Goal: Task Accomplishment & Management: Complete application form

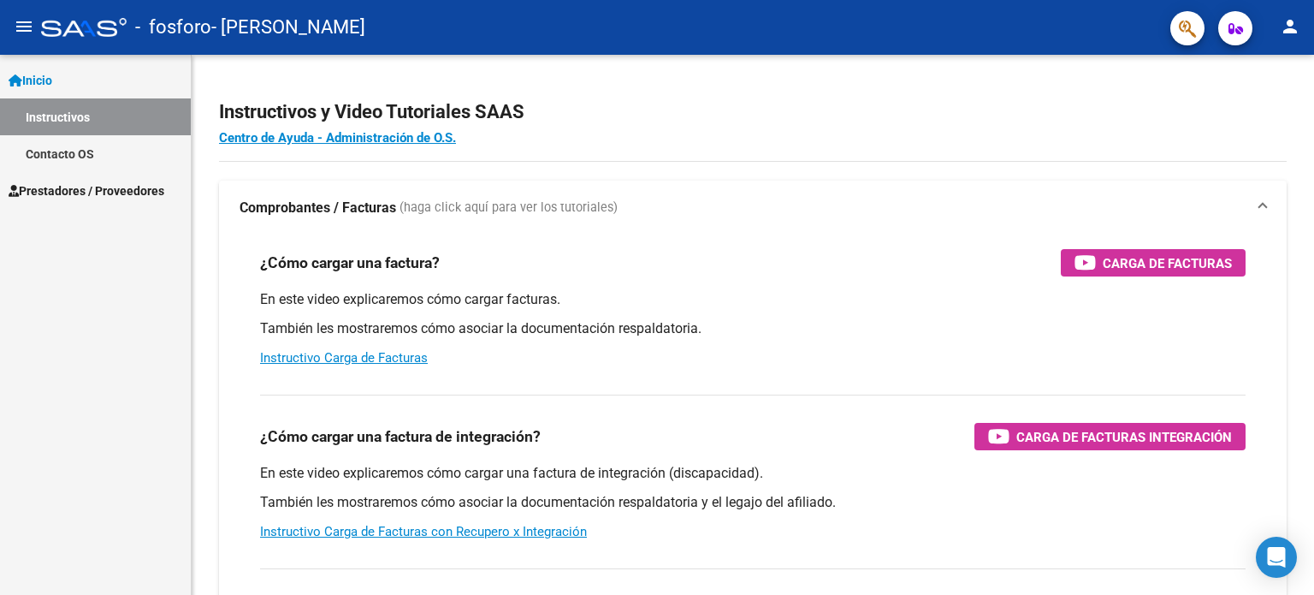
click at [75, 184] on span "Prestadores / Proveedores" at bounding box center [87, 190] width 156 height 19
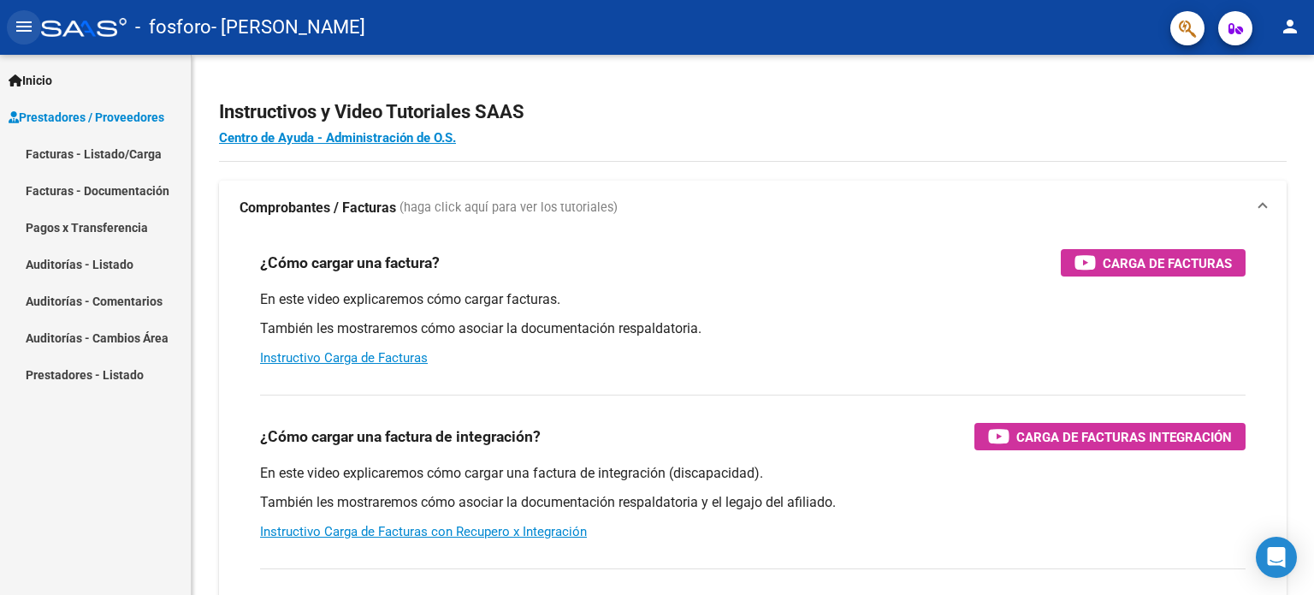
click at [17, 17] on mat-icon "menu" at bounding box center [24, 26] width 21 height 21
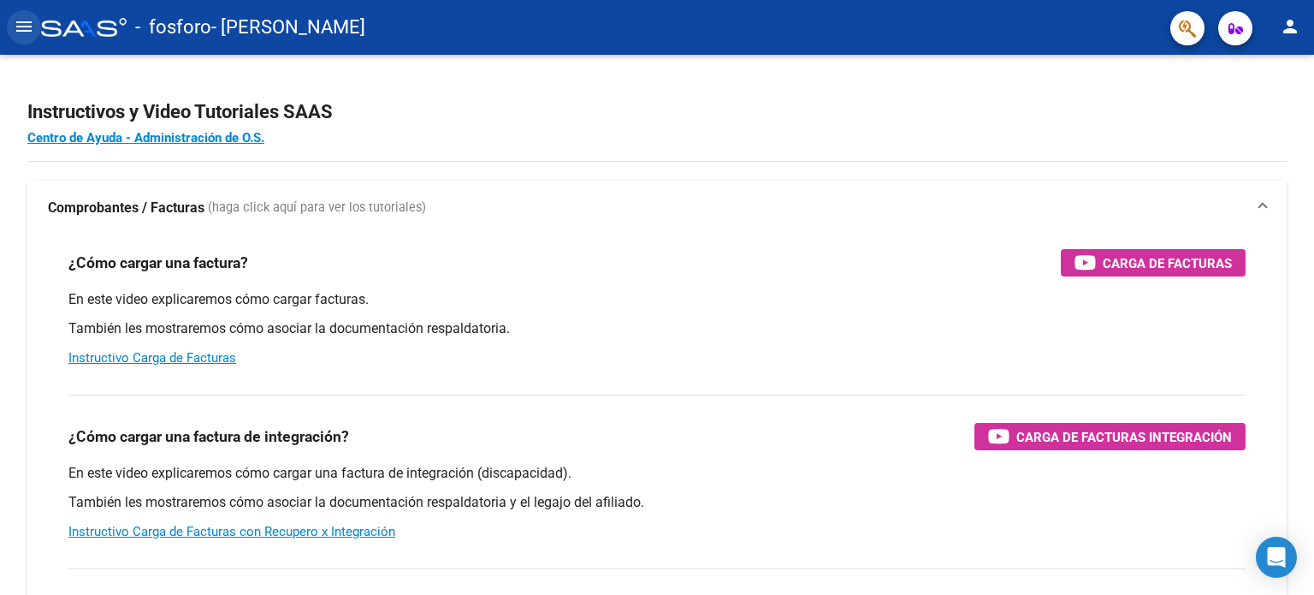
click at [17, 17] on mat-icon "menu" at bounding box center [24, 26] width 21 height 21
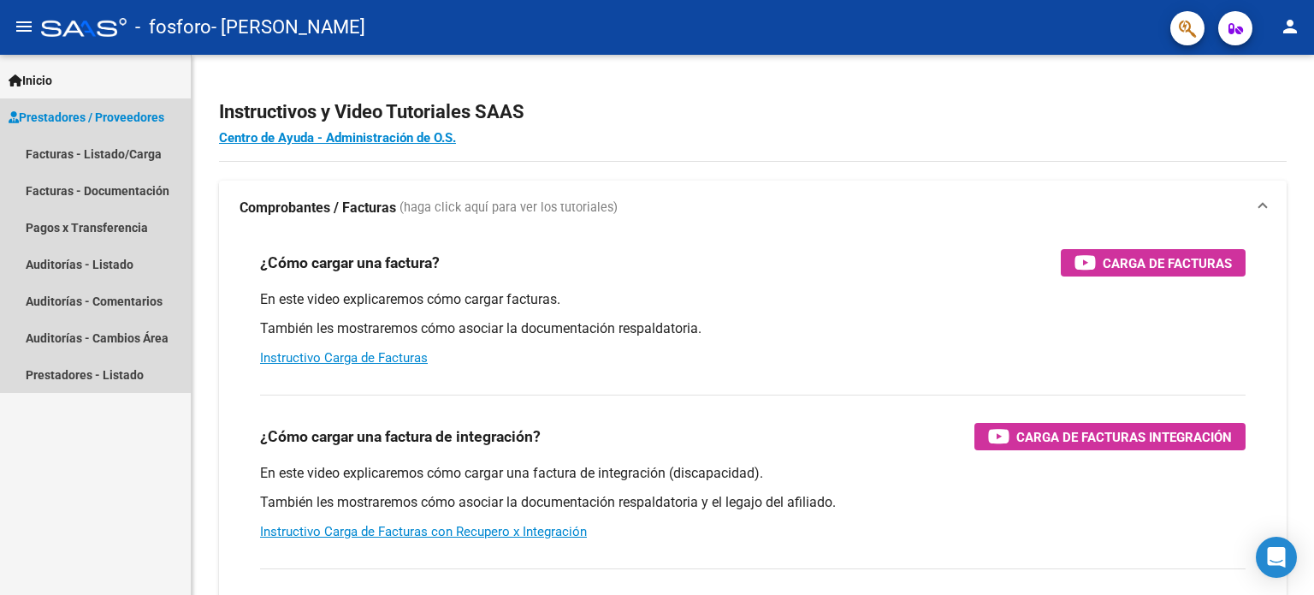
click at [62, 110] on span "Prestadores / Proveedores" at bounding box center [87, 117] width 156 height 19
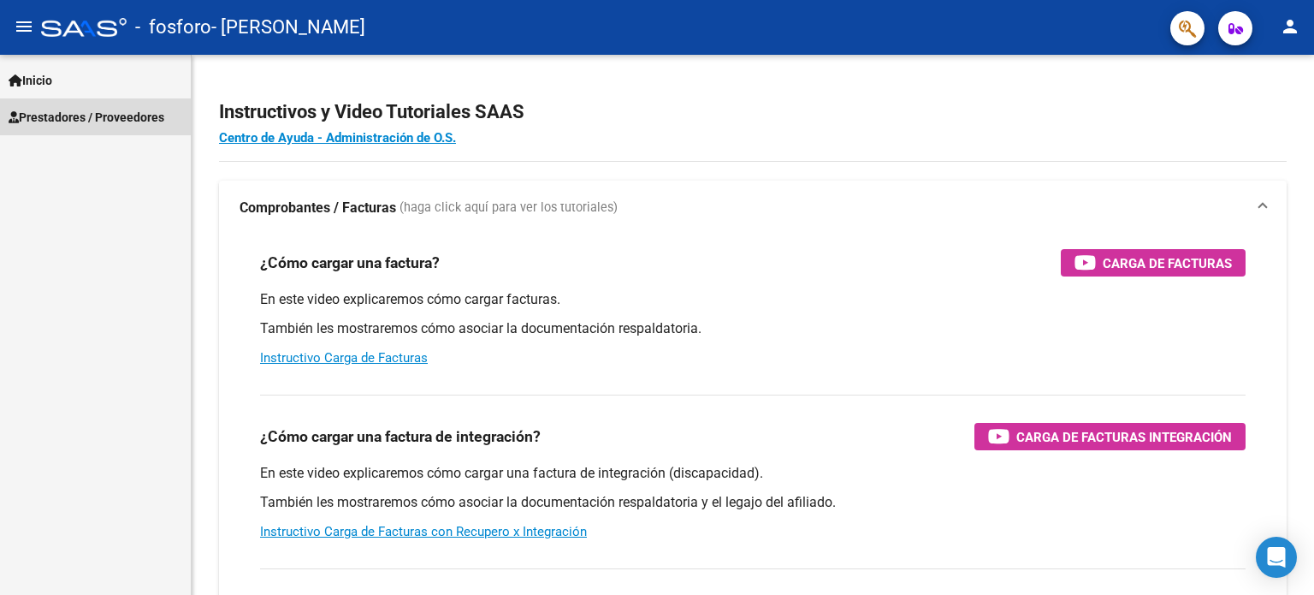
click at [62, 110] on span "Prestadores / Proveedores" at bounding box center [87, 117] width 156 height 19
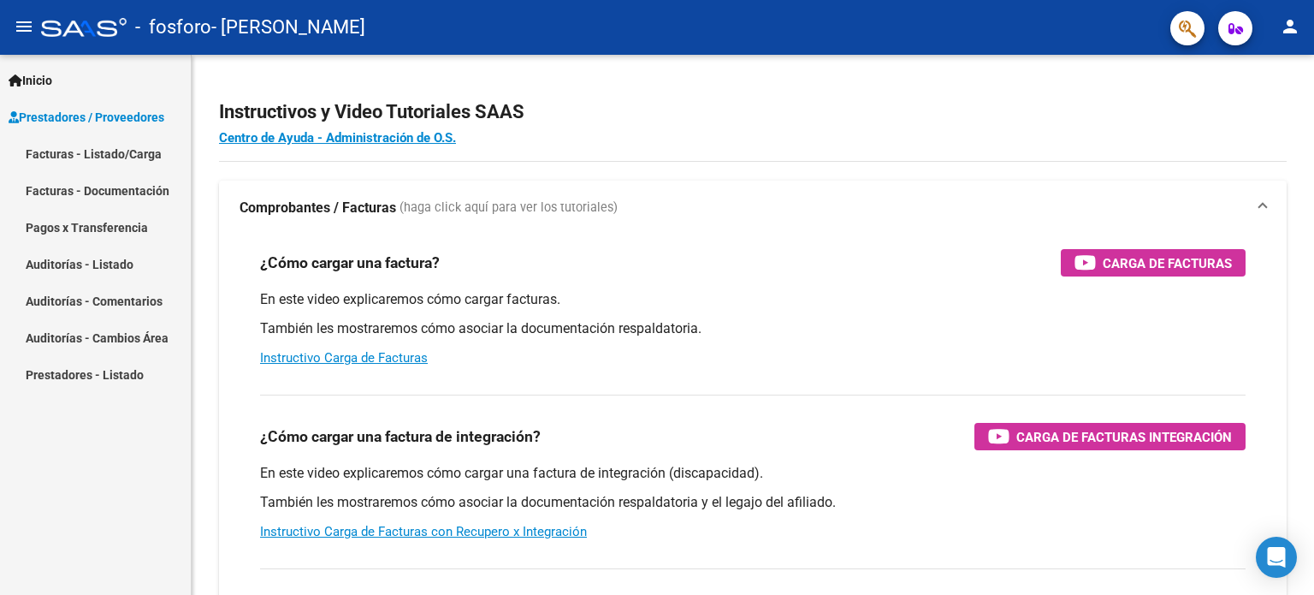
click at [76, 161] on link "Facturas - Listado/Carga" at bounding box center [95, 153] width 191 height 37
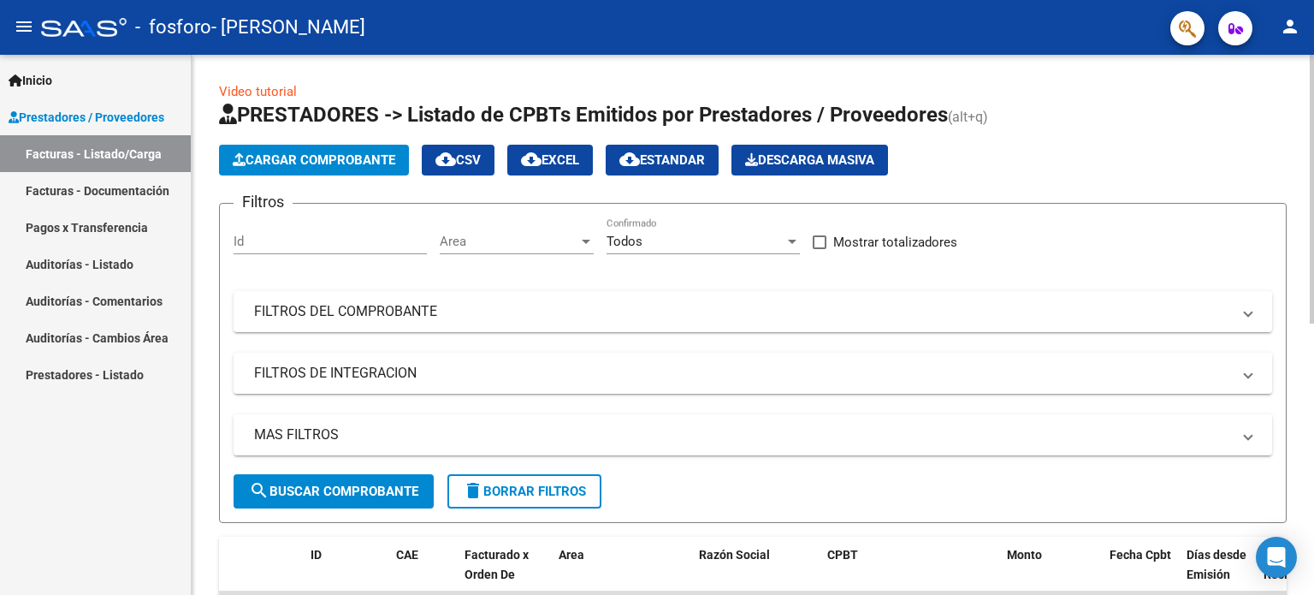
click at [358, 159] on span "Cargar Comprobante" at bounding box center [314, 159] width 163 height 15
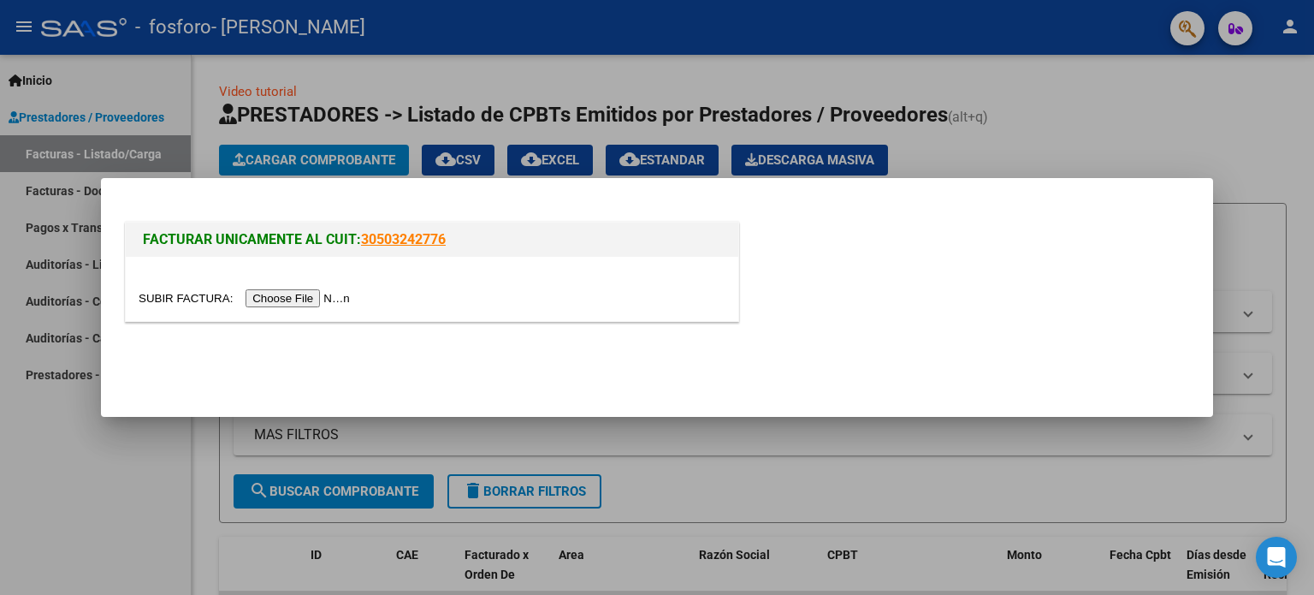
click at [303, 300] on input "file" at bounding box center [247, 298] width 216 height 18
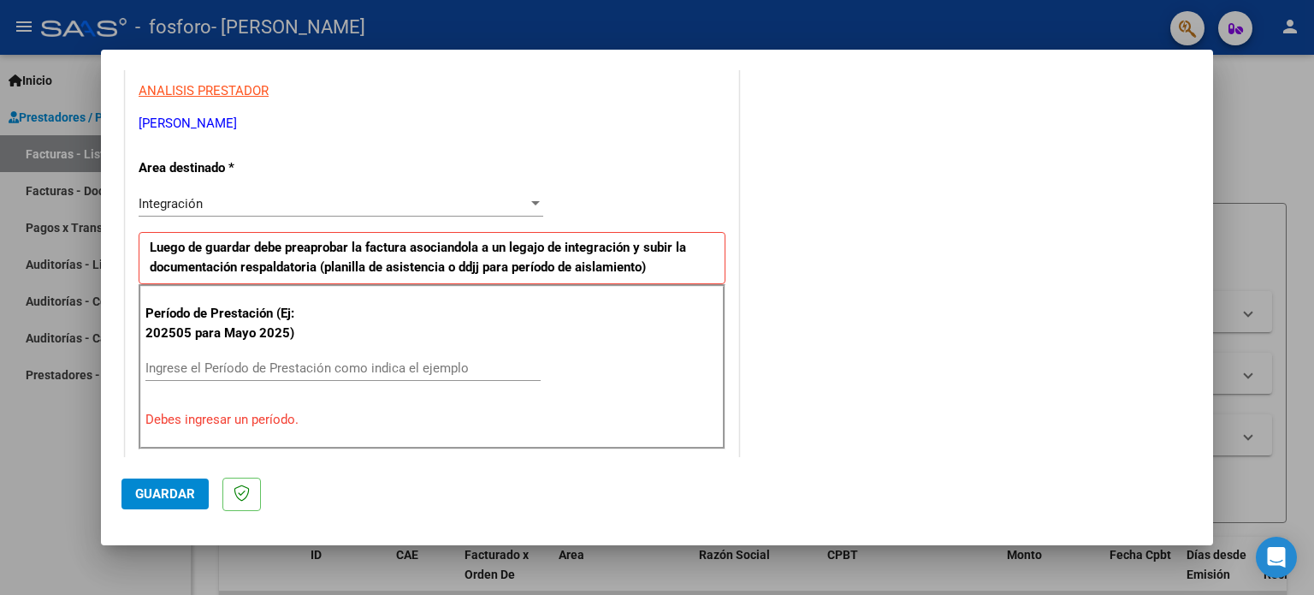
scroll to position [342, 0]
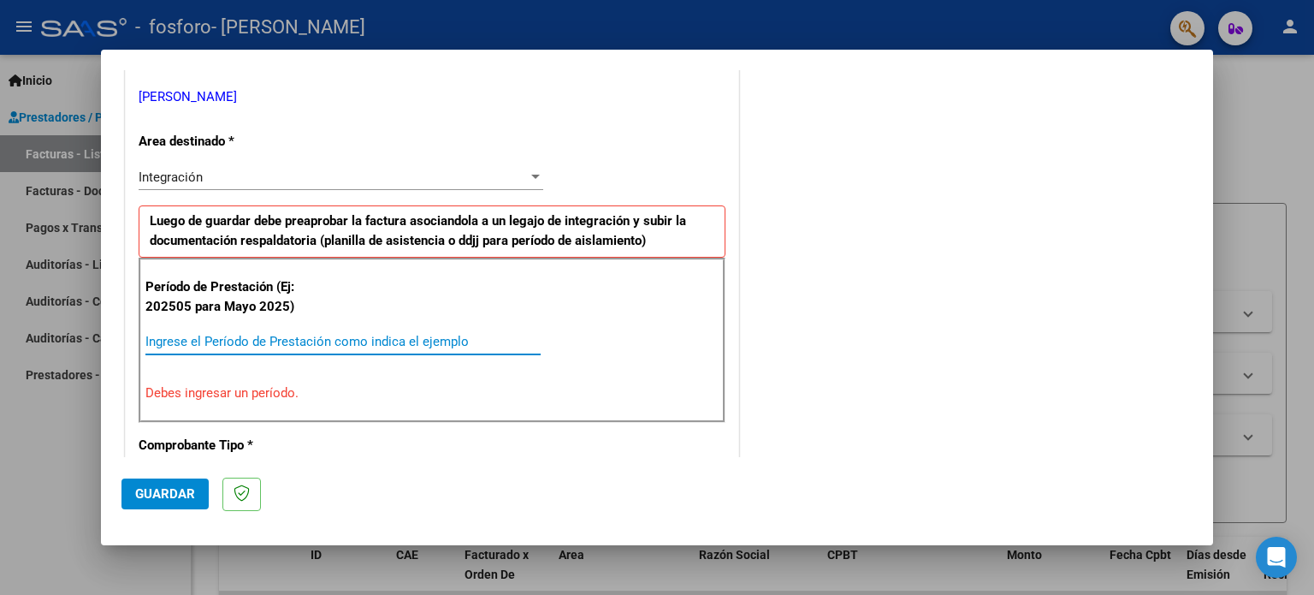
click at [268, 335] on input "Ingrese el Período de Prestación como indica el ejemplo" at bounding box center [342, 341] width 395 height 15
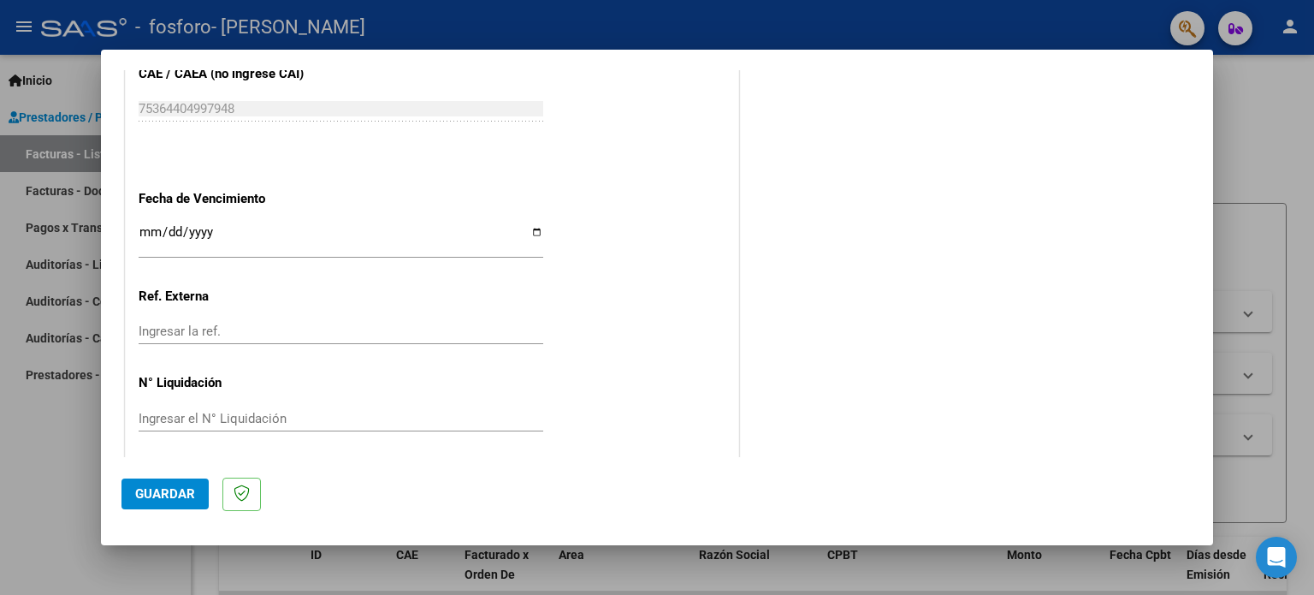
scroll to position [1117, 0]
type input "202508"
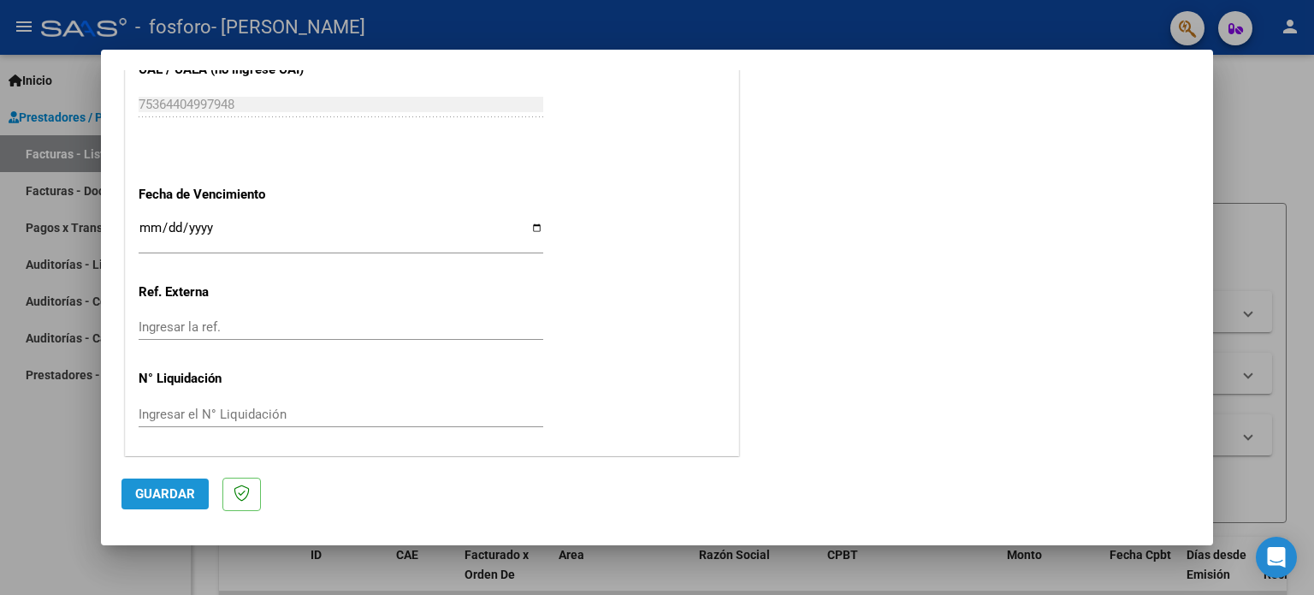
click at [172, 500] on span "Guardar" at bounding box center [165, 493] width 60 height 15
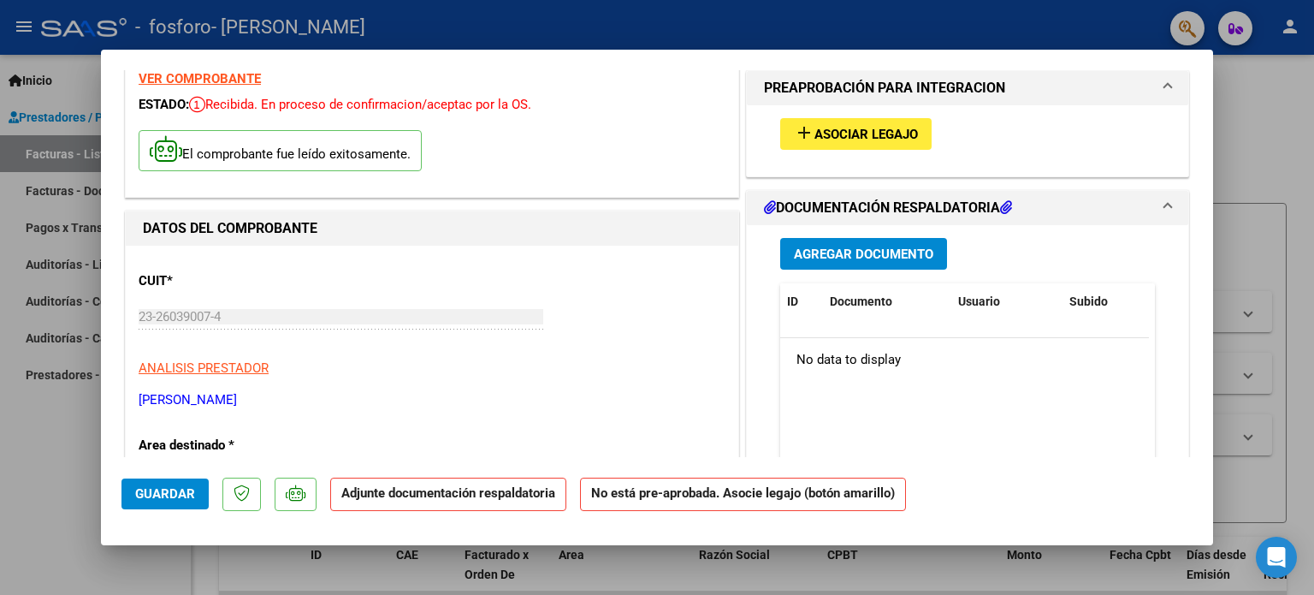
scroll to position [72, 0]
click at [855, 133] on span "Asociar Legajo" at bounding box center [867, 134] width 104 height 15
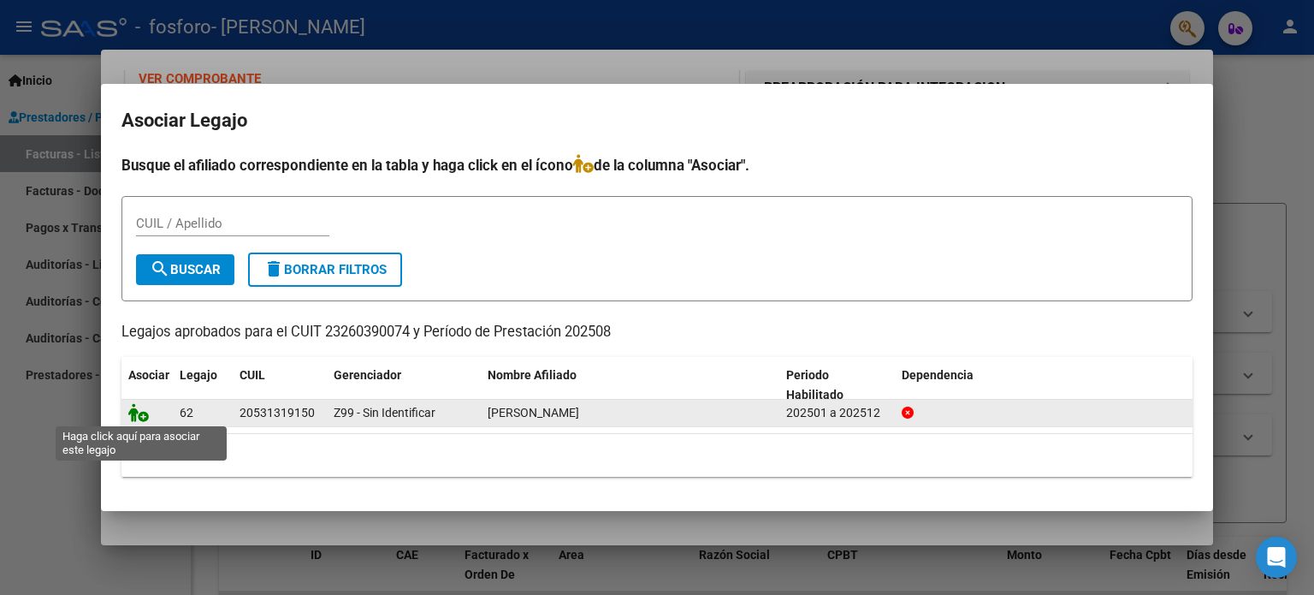
click at [139, 416] on icon at bounding box center [138, 412] width 21 height 19
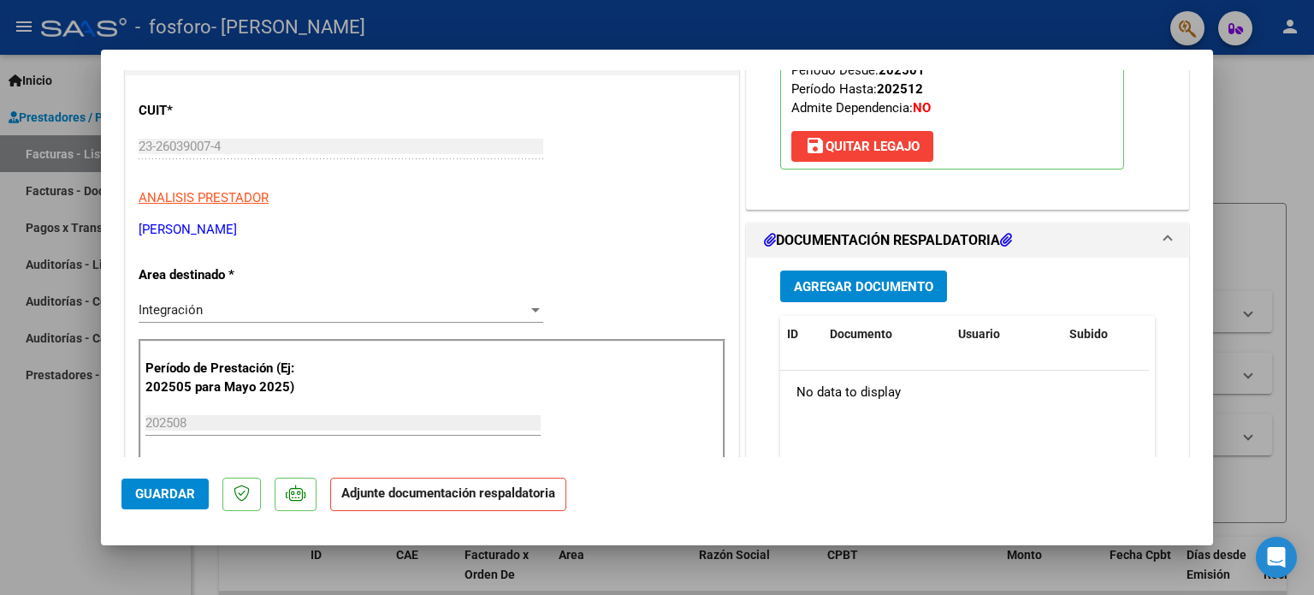
scroll to position [243, 0]
click at [882, 288] on span "Agregar Documento" at bounding box center [863, 285] width 139 height 15
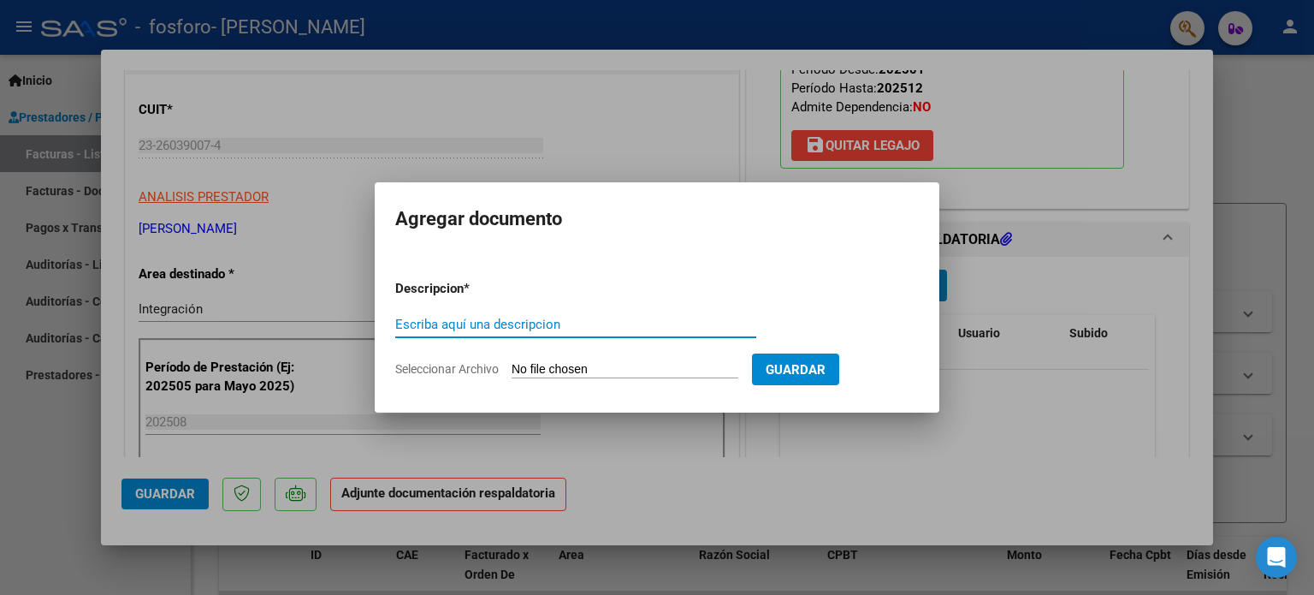
click at [547, 323] on input "Escriba aquí una descripcion" at bounding box center [575, 324] width 361 height 15
type input "a"
type input "ASISTENCIA"
click at [423, 370] on span "Seleccionar Archivo" at bounding box center [447, 369] width 104 height 14
click at [512, 370] on input "Seleccionar Archivo" at bounding box center [625, 370] width 227 height 16
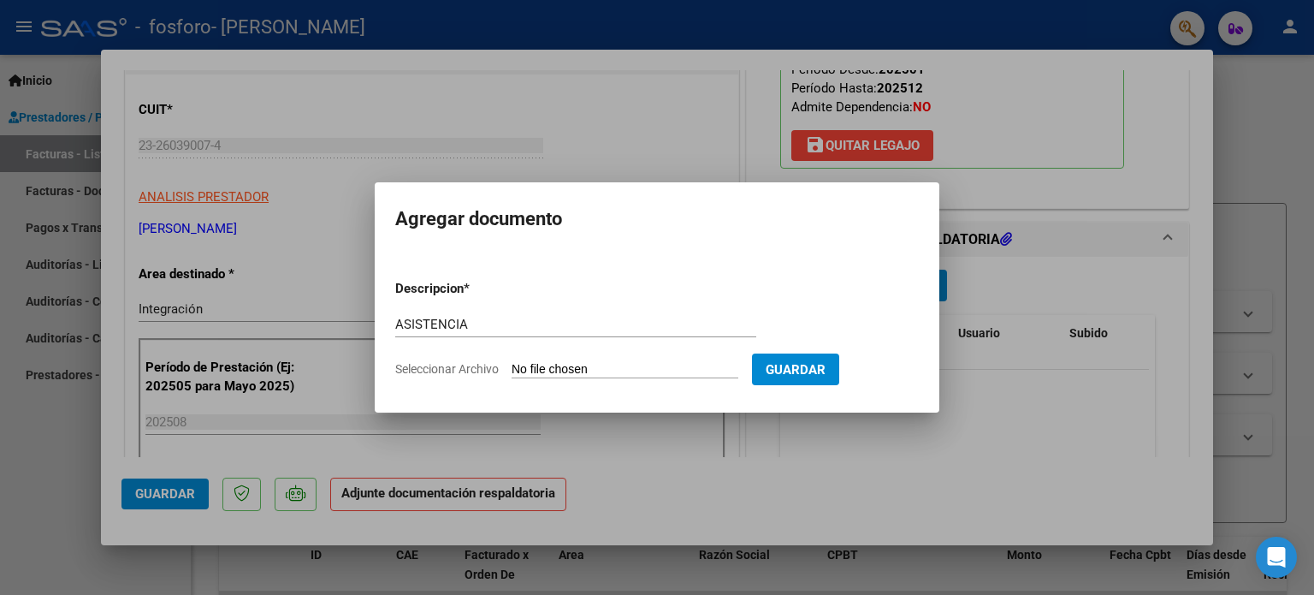
type input "C:\fakepath\[PERSON_NAME][DATE].pdf"
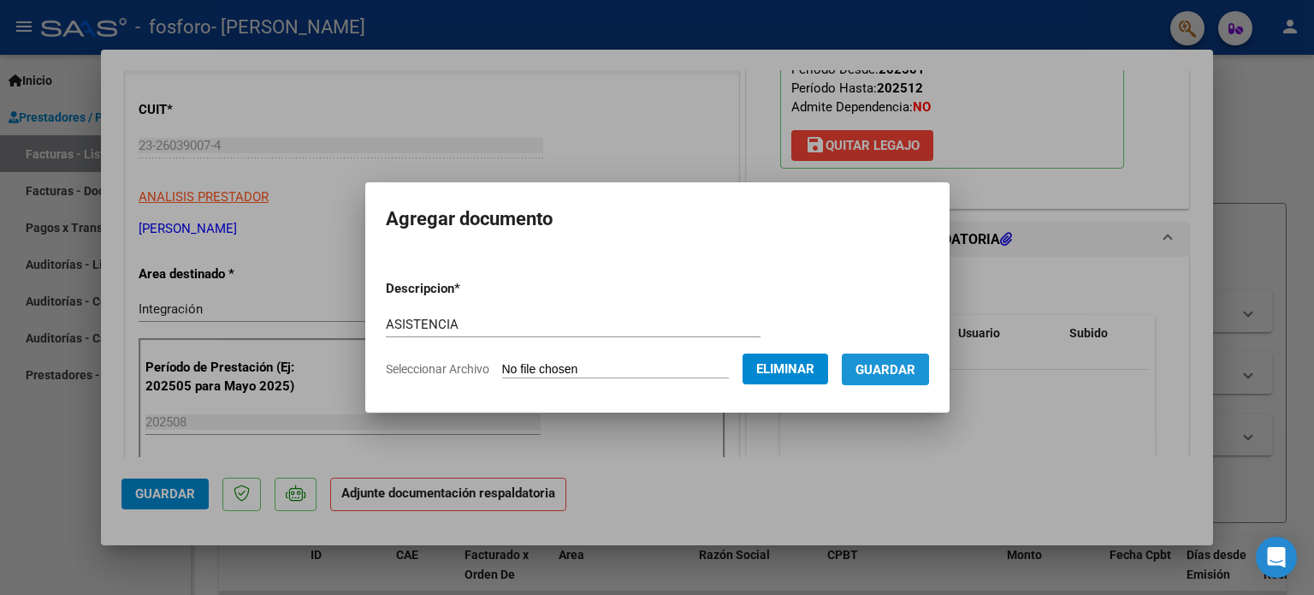
click at [890, 369] on span "Guardar" at bounding box center [886, 369] width 60 height 15
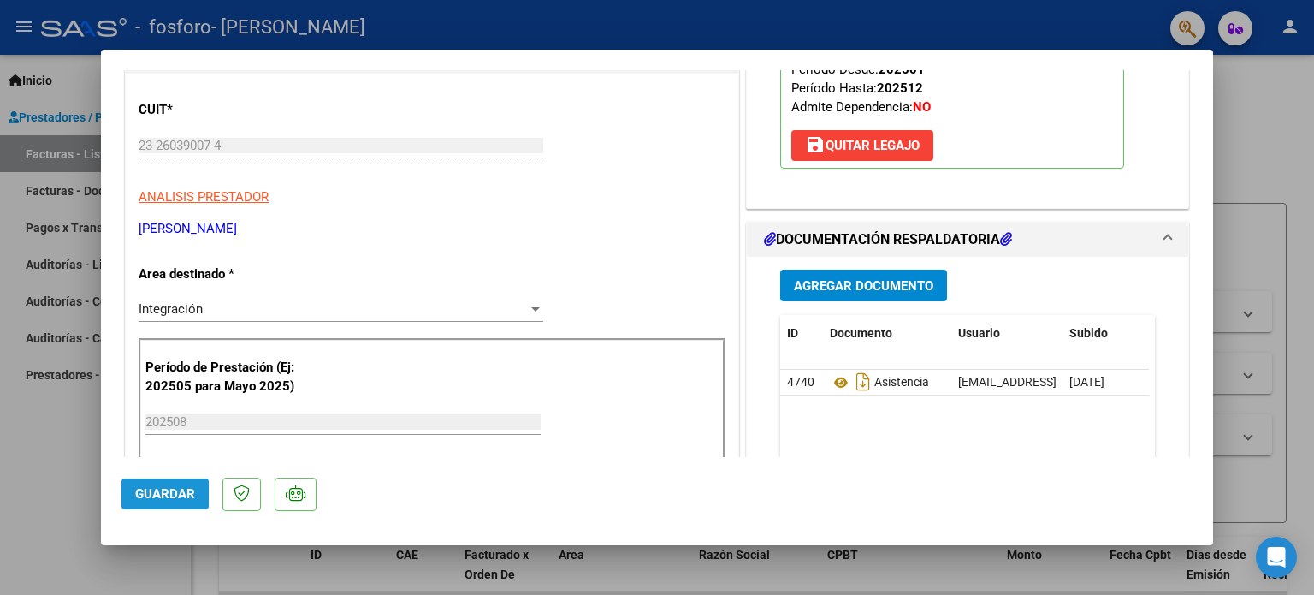
click at [157, 497] on span "Guardar" at bounding box center [165, 493] width 60 height 15
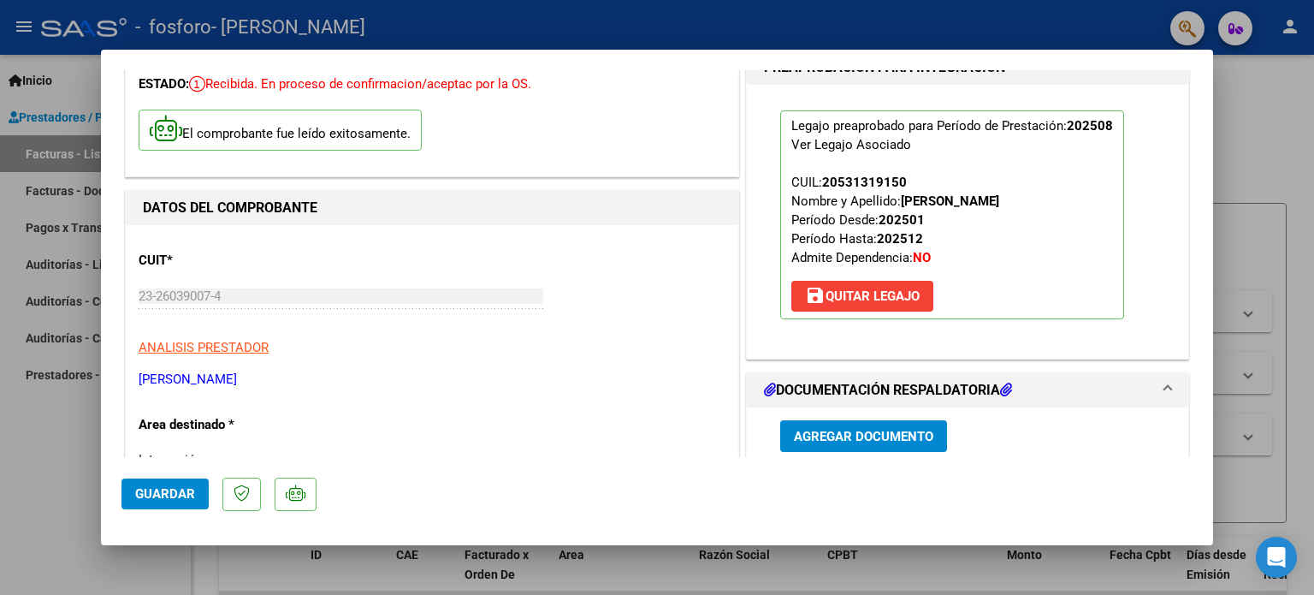
scroll to position [0, 0]
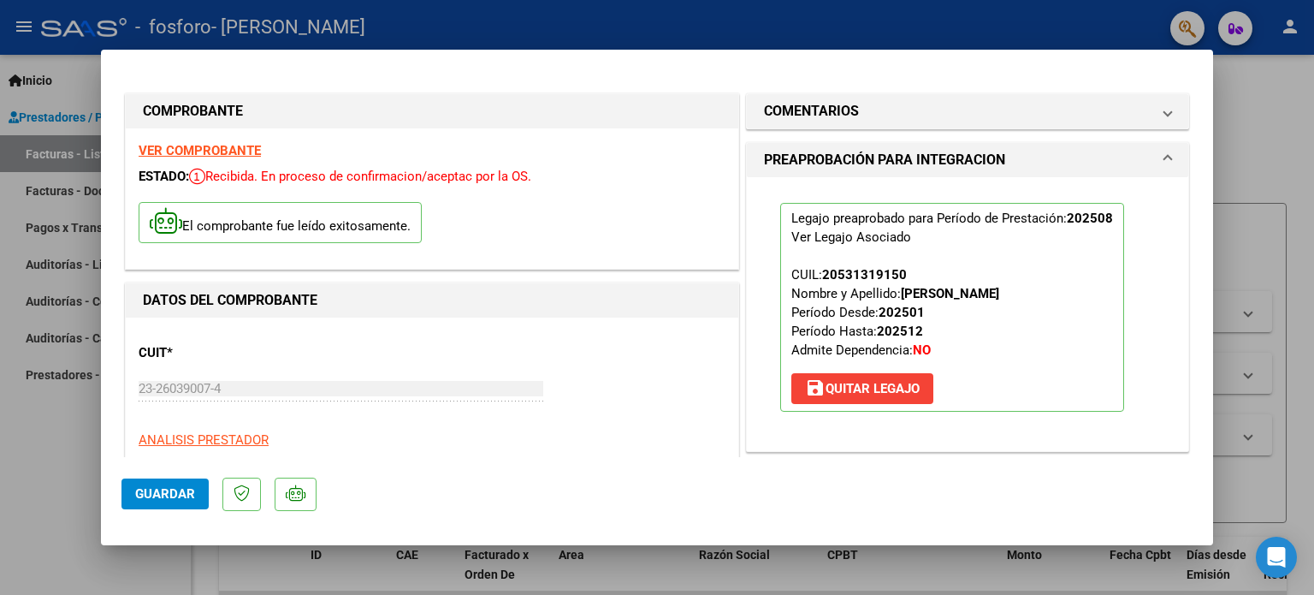
click at [1278, 131] on div at bounding box center [657, 297] width 1314 height 595
type input "$ 0,00"
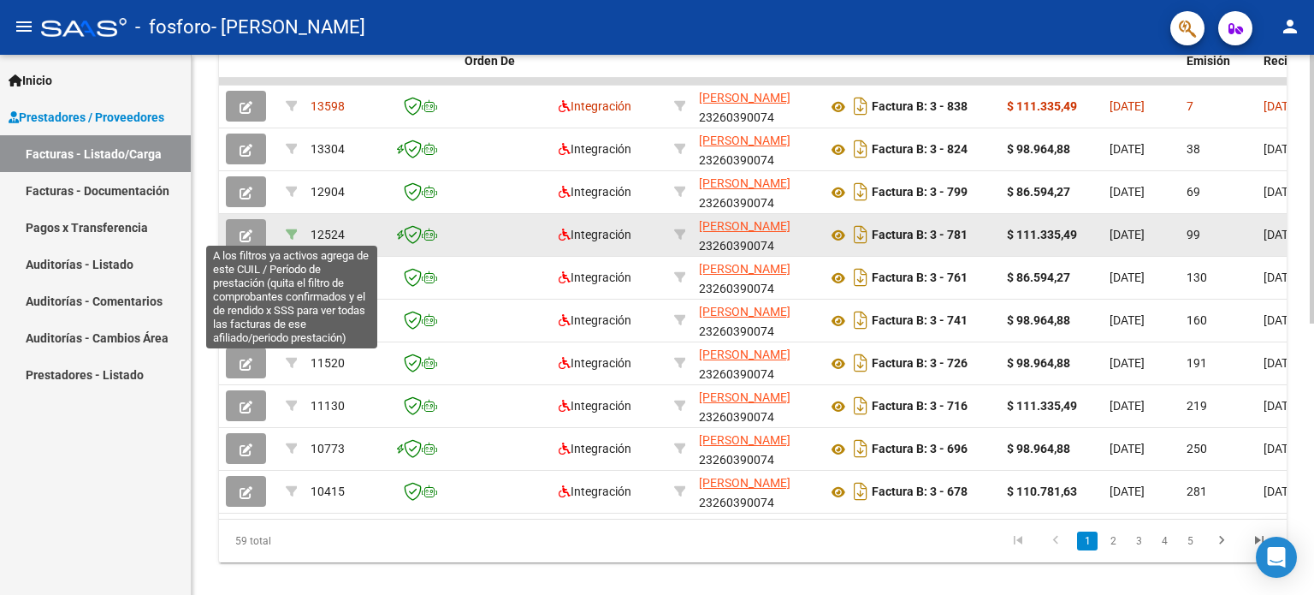
click at [293, 228] on icon at bounding box center [292, 234] width 12 height 12
type input "202505"
type input "20531319150"
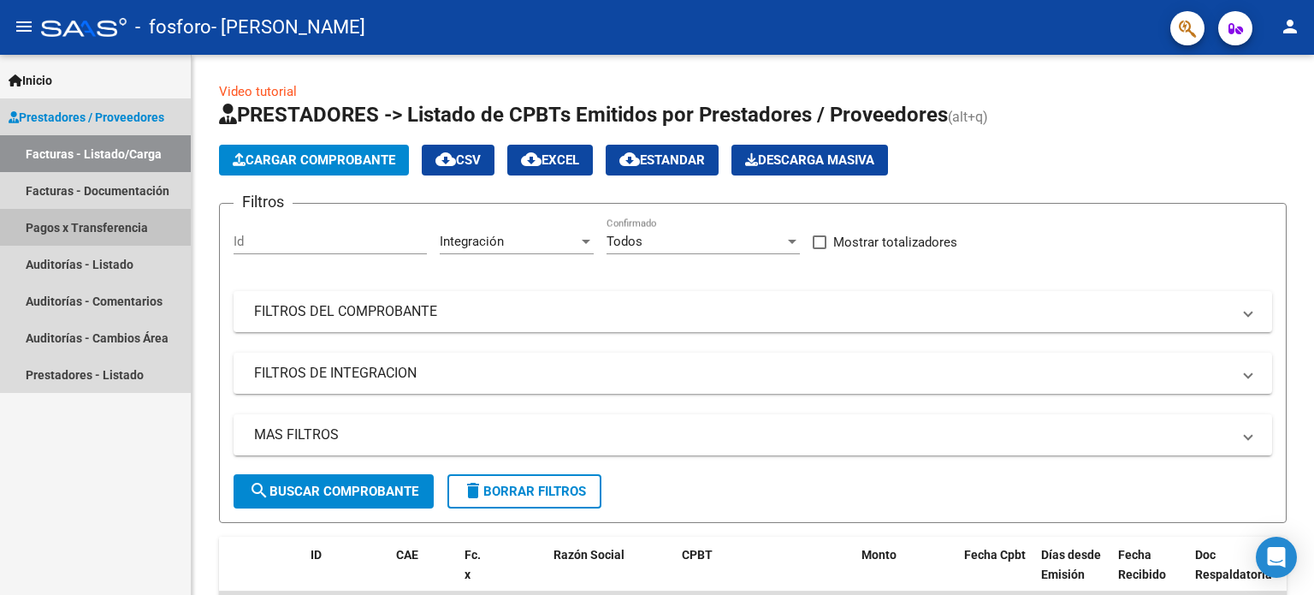
click at [82, 230] on link "Pagos x Transferencia" at bounding box center [95, 227] width 191 height 37
